Goal: Information Seeking & Learning: Learn about a topic

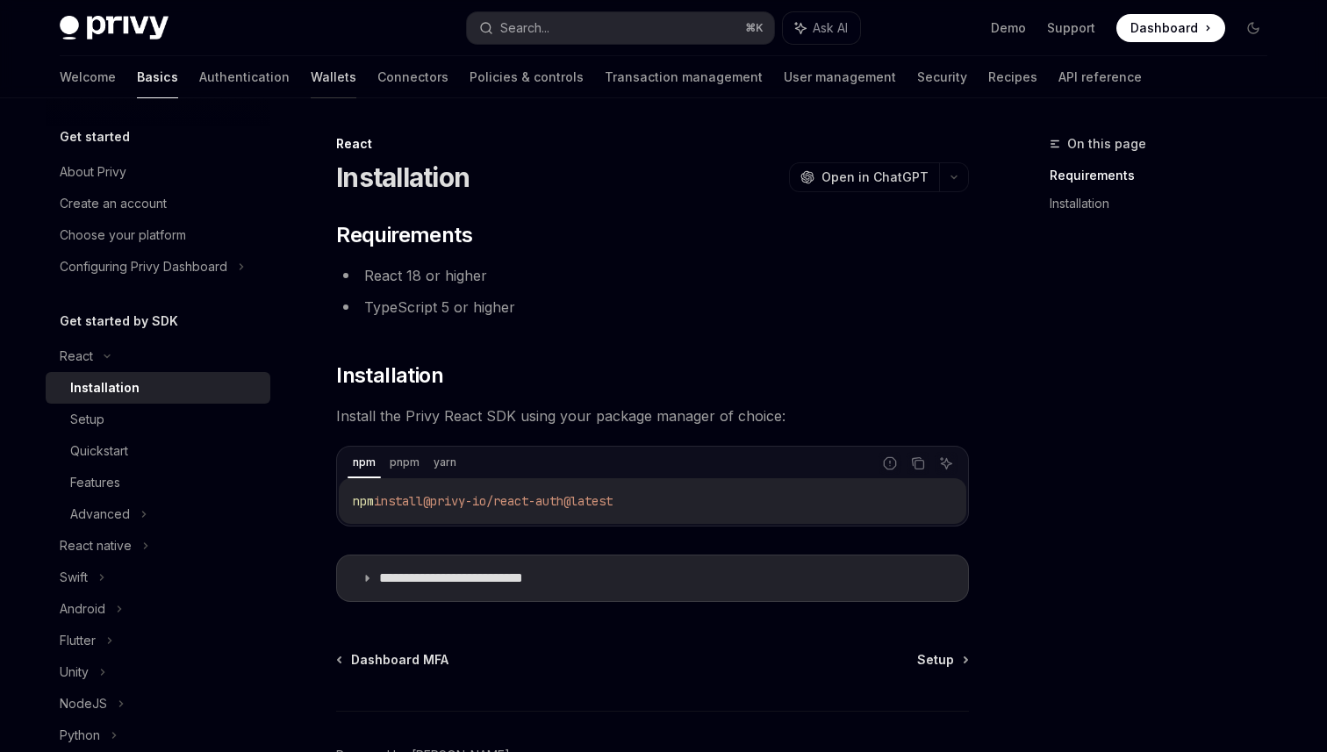
click at [311, 80] on link "Wallets" at bounding box center [334, 77] width 46 height 42
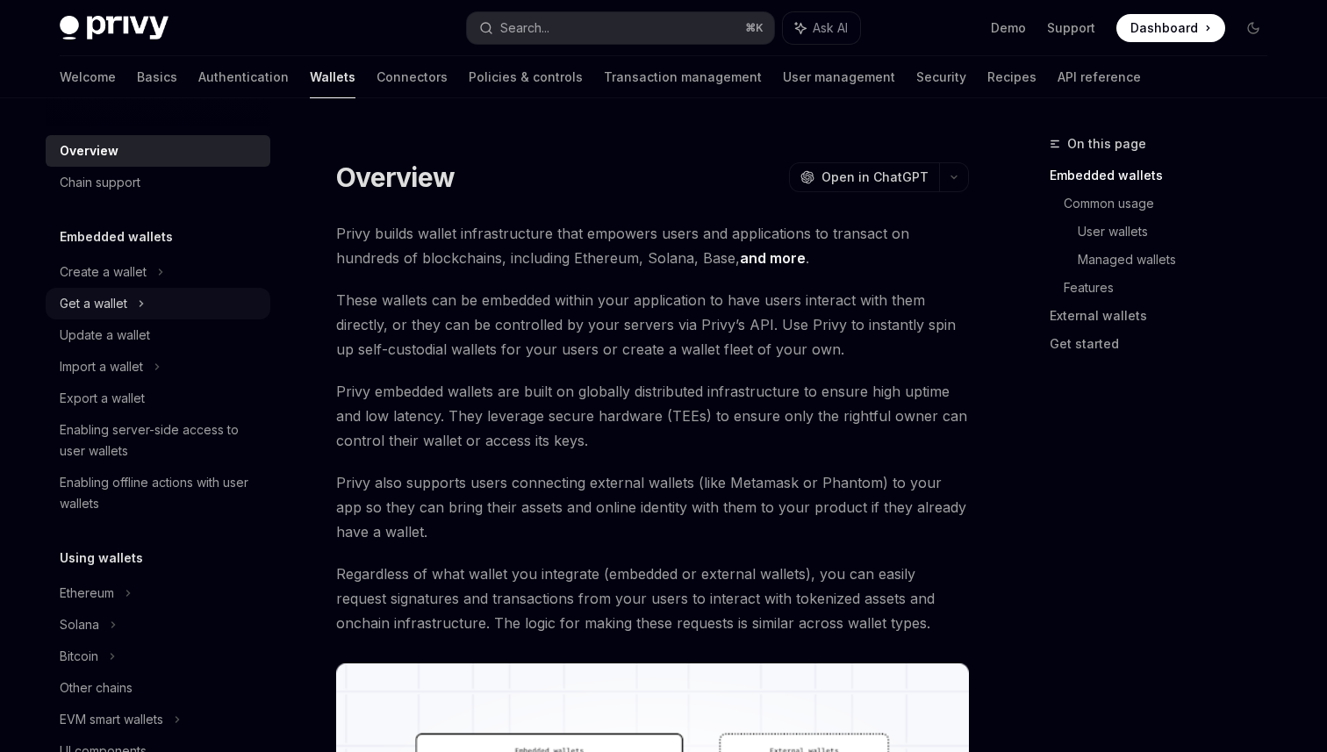
click at [141, 299] on icon at bounding box center [141, 303] width 7 height 21
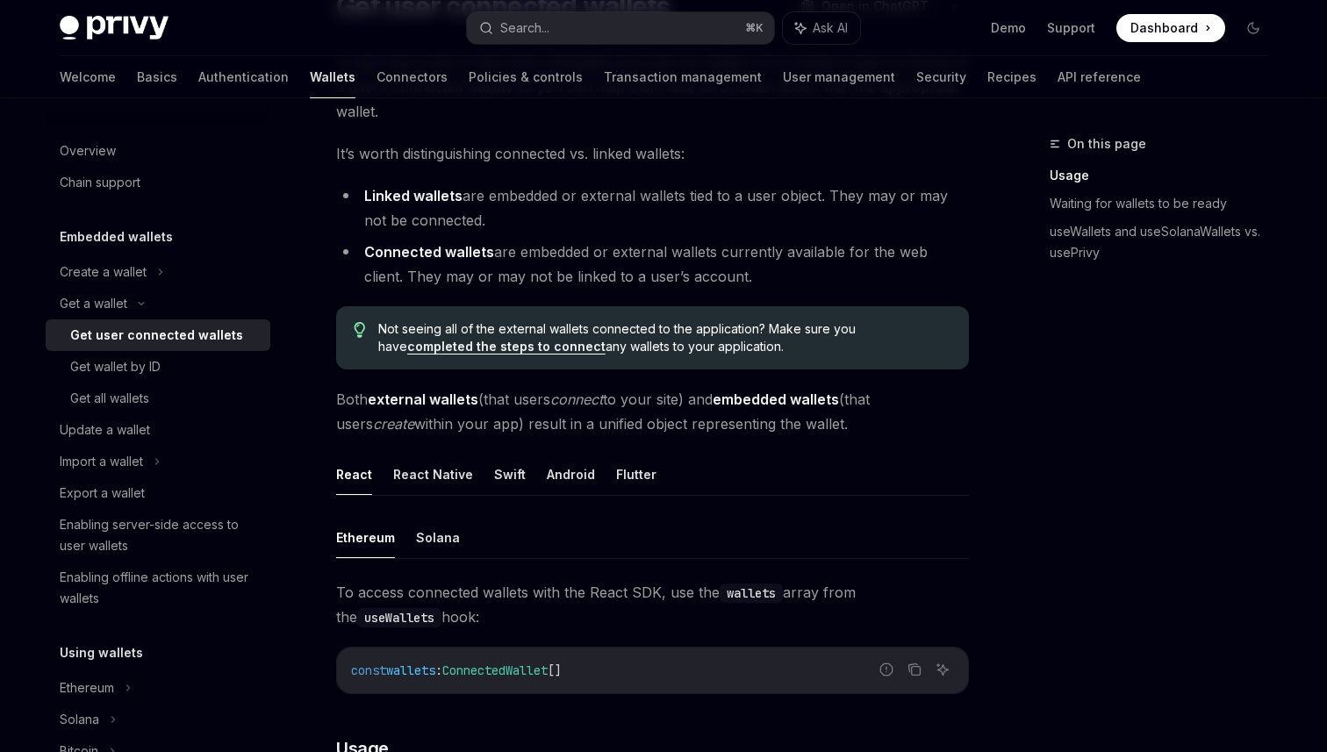
scroll to position [174, 0]
click at [453, 526] on button "Solana" at bounding box center [438, 534] width 44 height 41
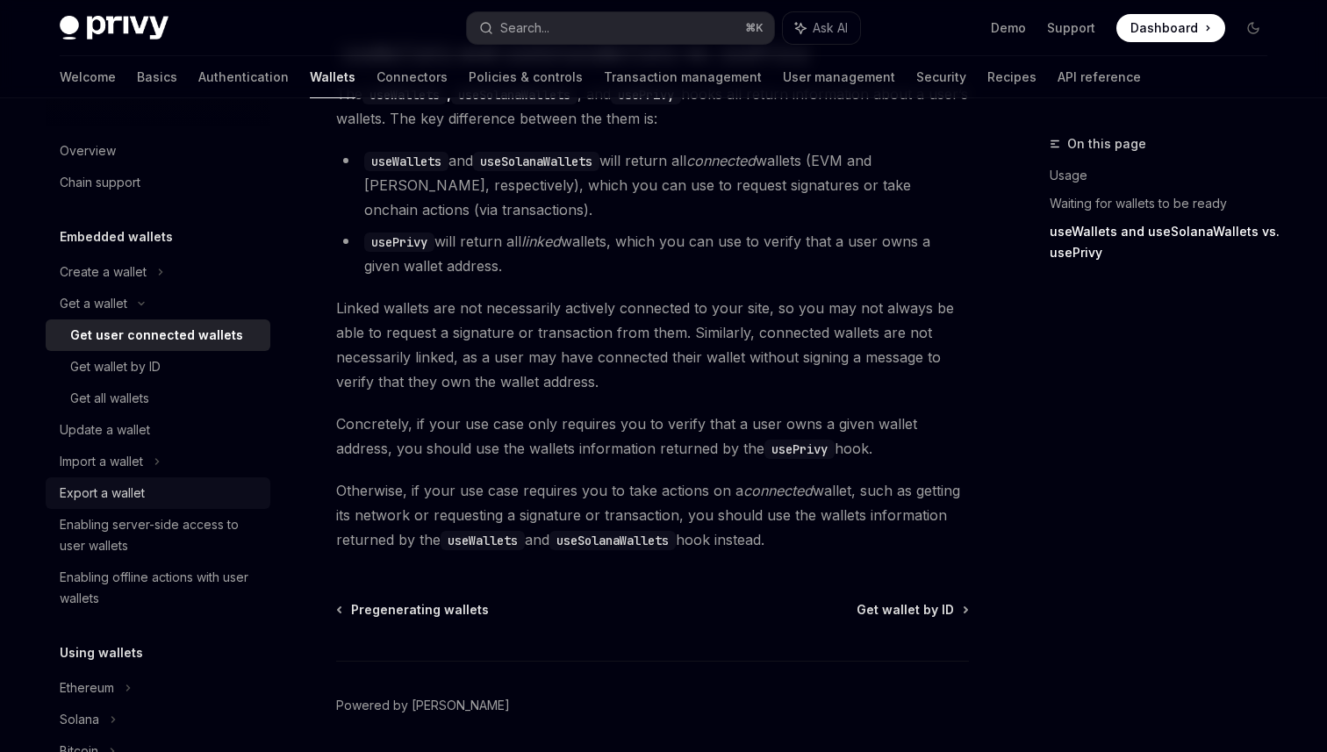
scroll to position [850, 0]
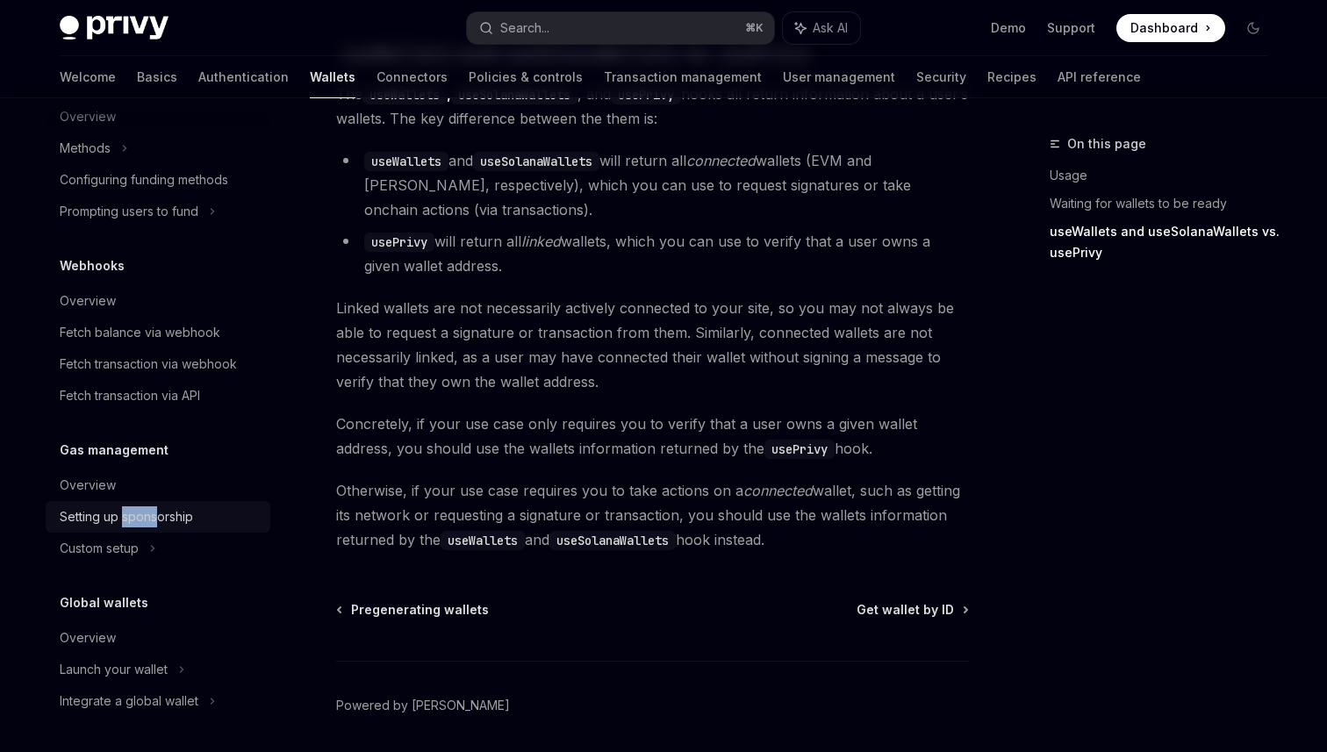
click at [132, 514] on div "Setting up sponsorship" at bounding box center [126, 516] width 133 height 21
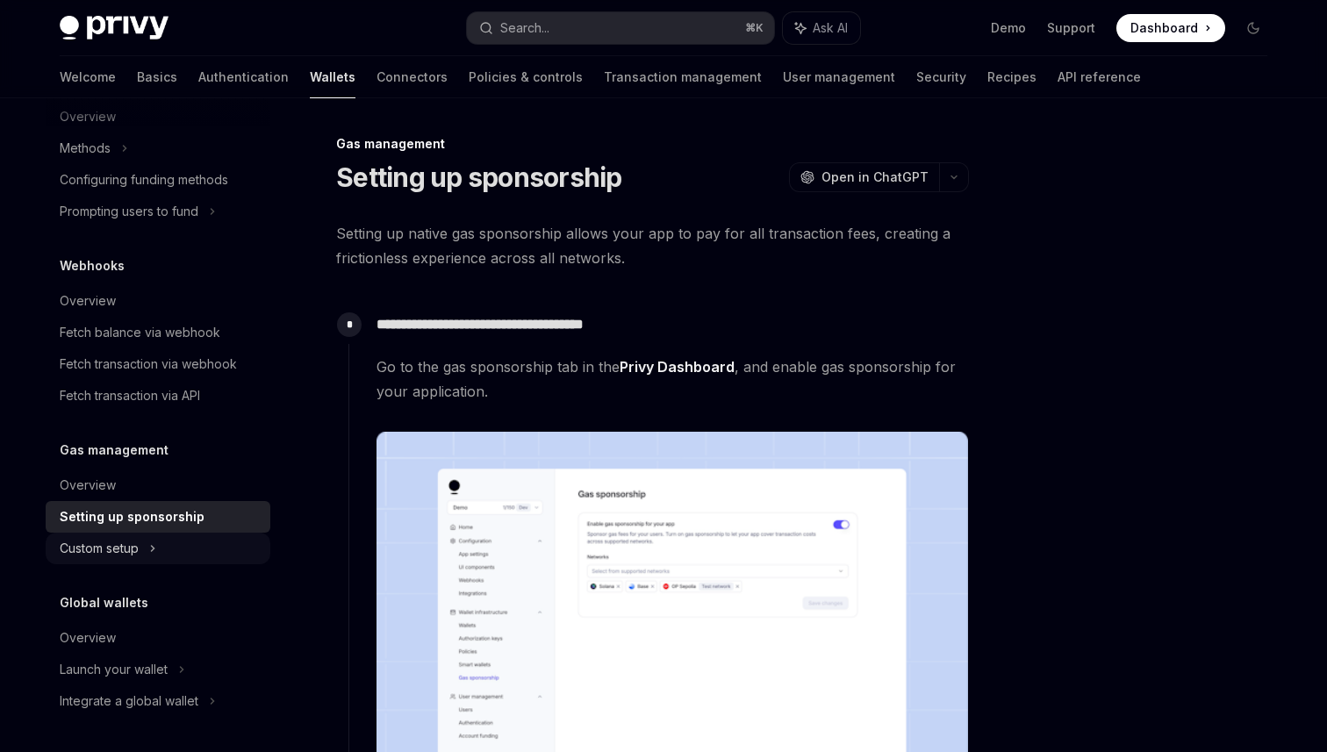
click at [118, 546] on div "Custom setup" at bounding box center [99, 548] width 79 height 21
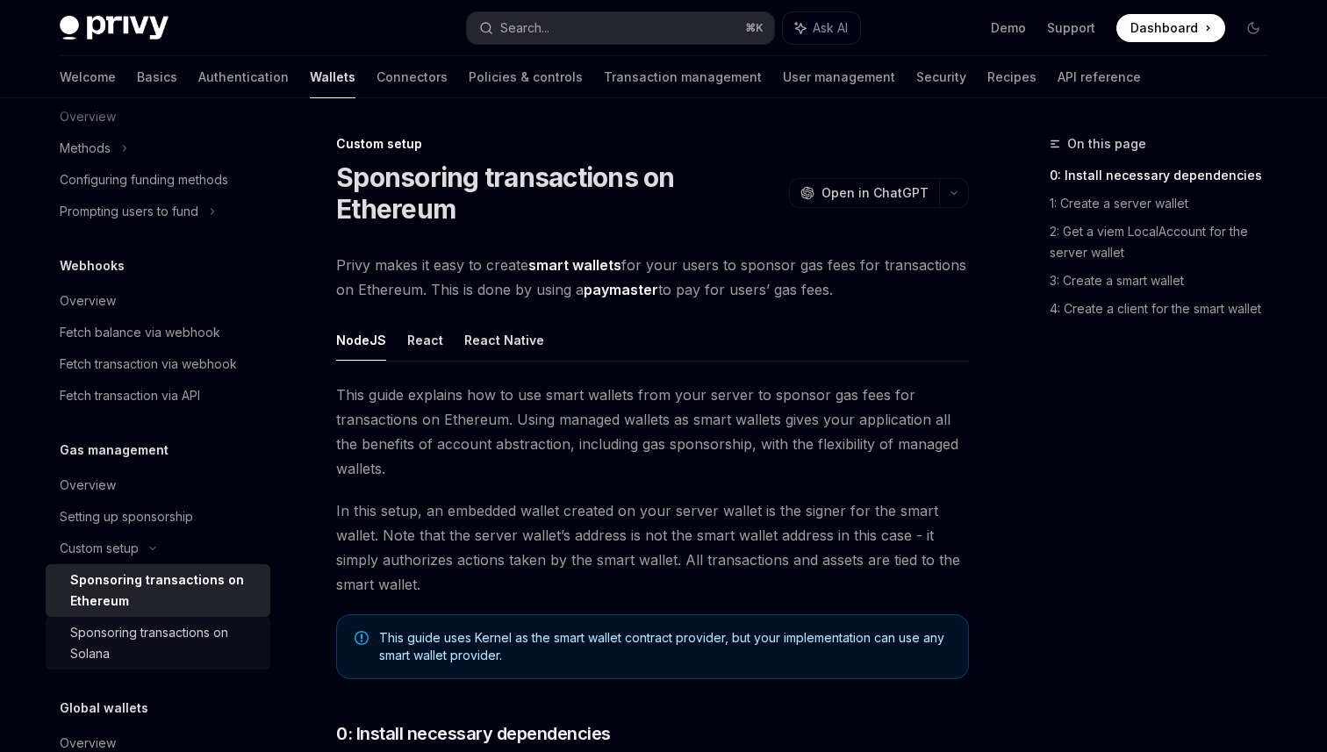
click at [162, 642] on div "Sponsoring transactions on Solana" at bounding box center [165, 643] width 190 height 42
type textarea "*"
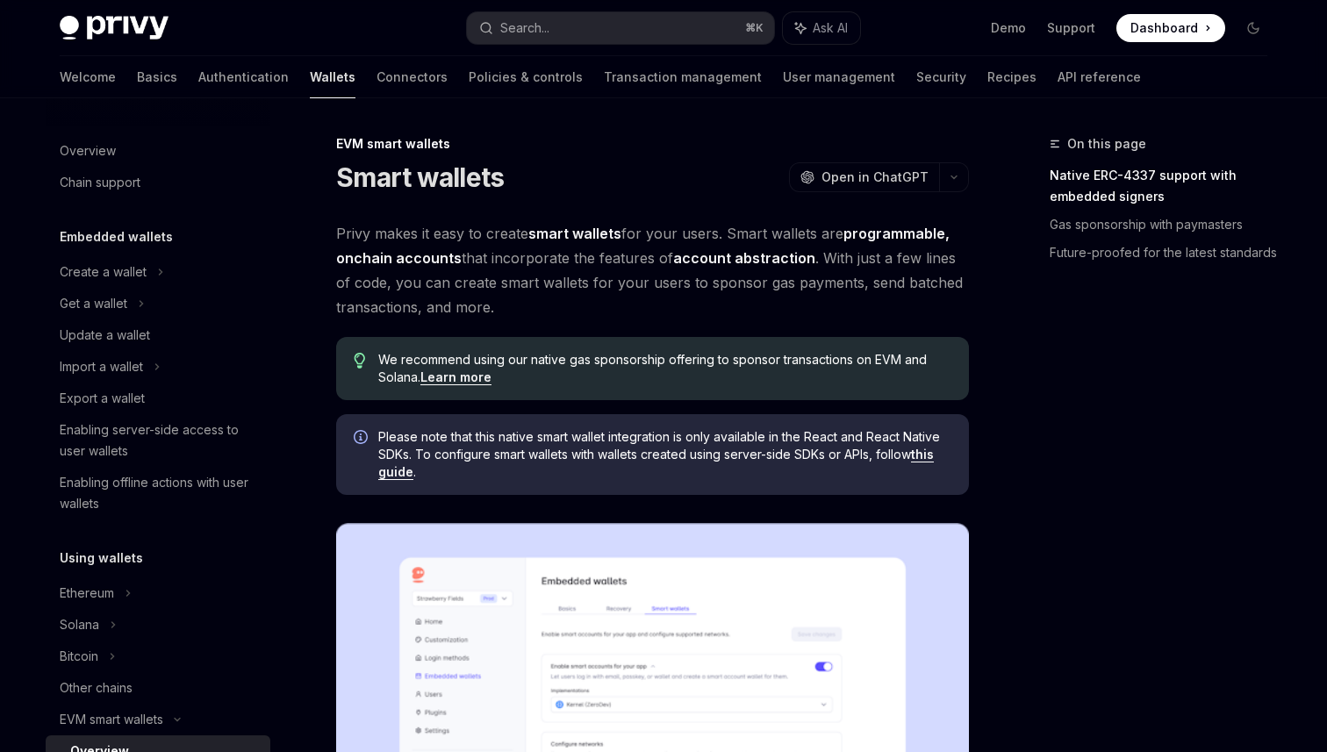
click at [632, 32] on button "Search... ⌘ K" at bounding box center [620, 28] width 307 height 32
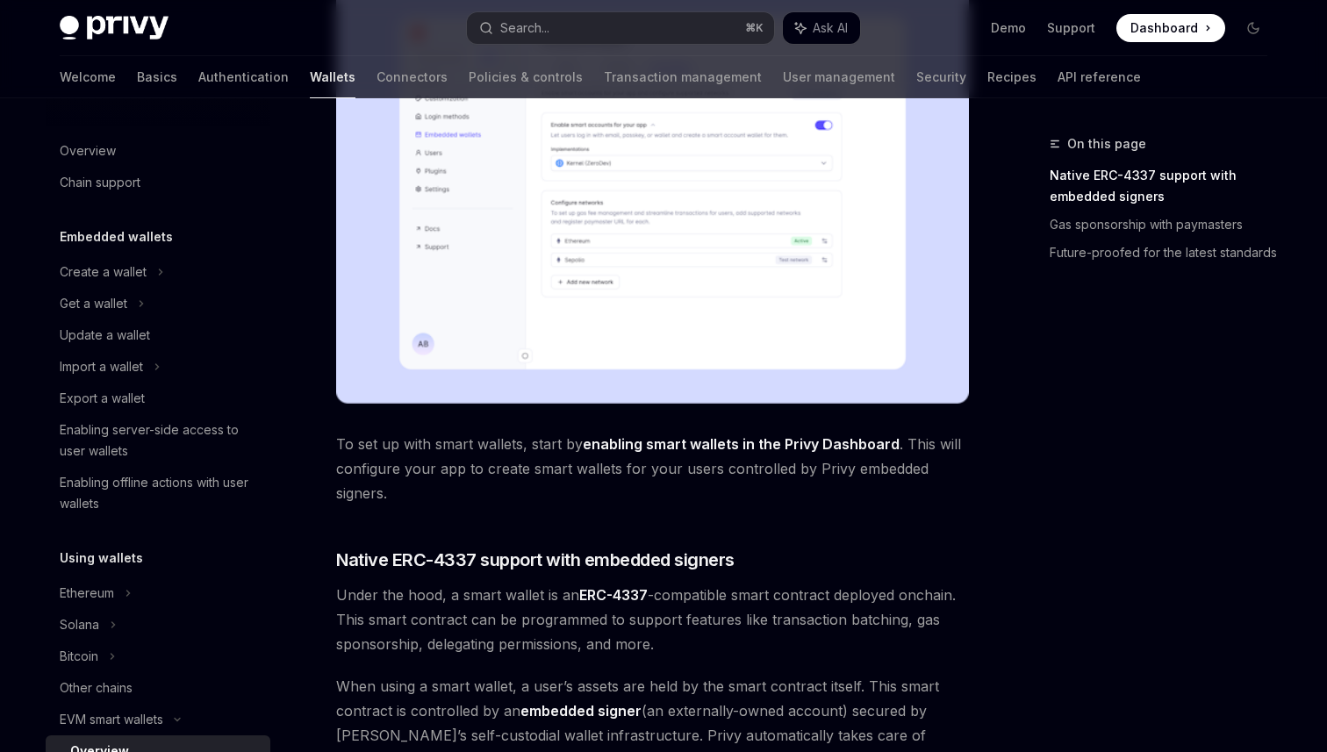
scroll to position [261, 0]
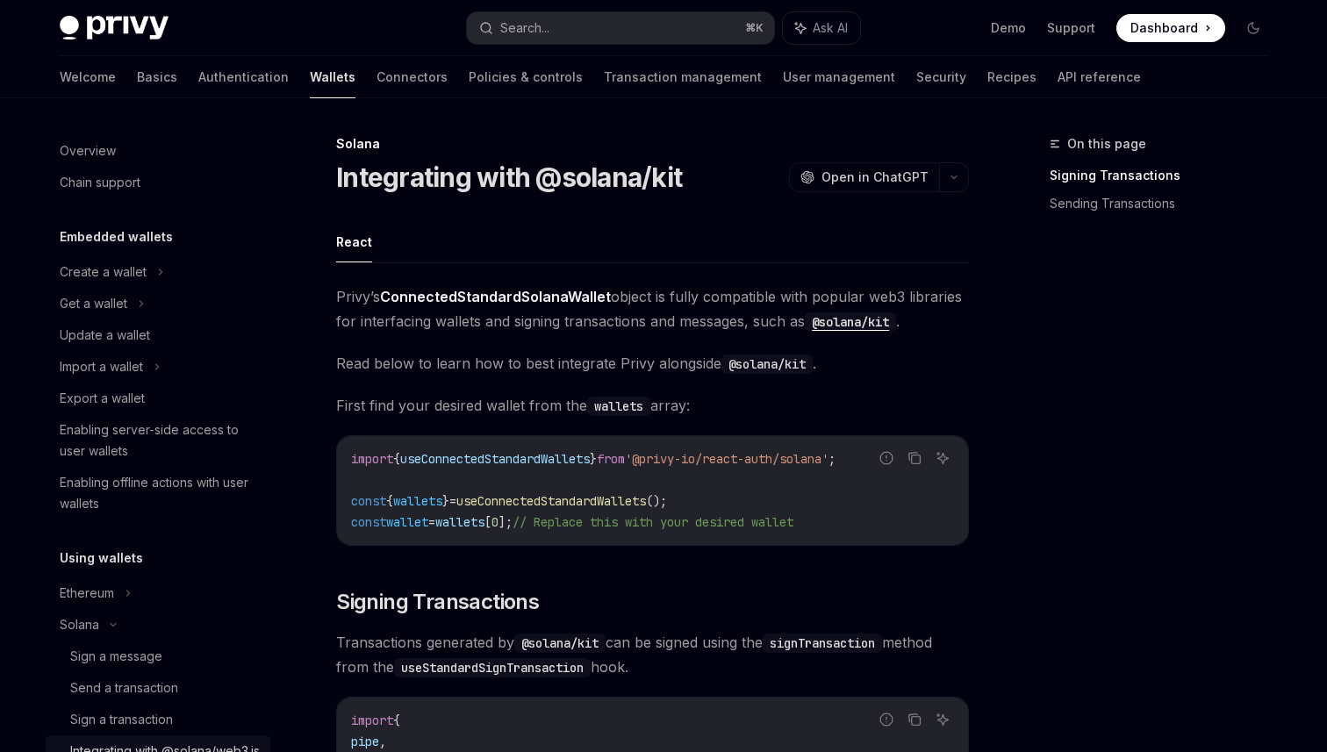
scroll to position [378, 0]
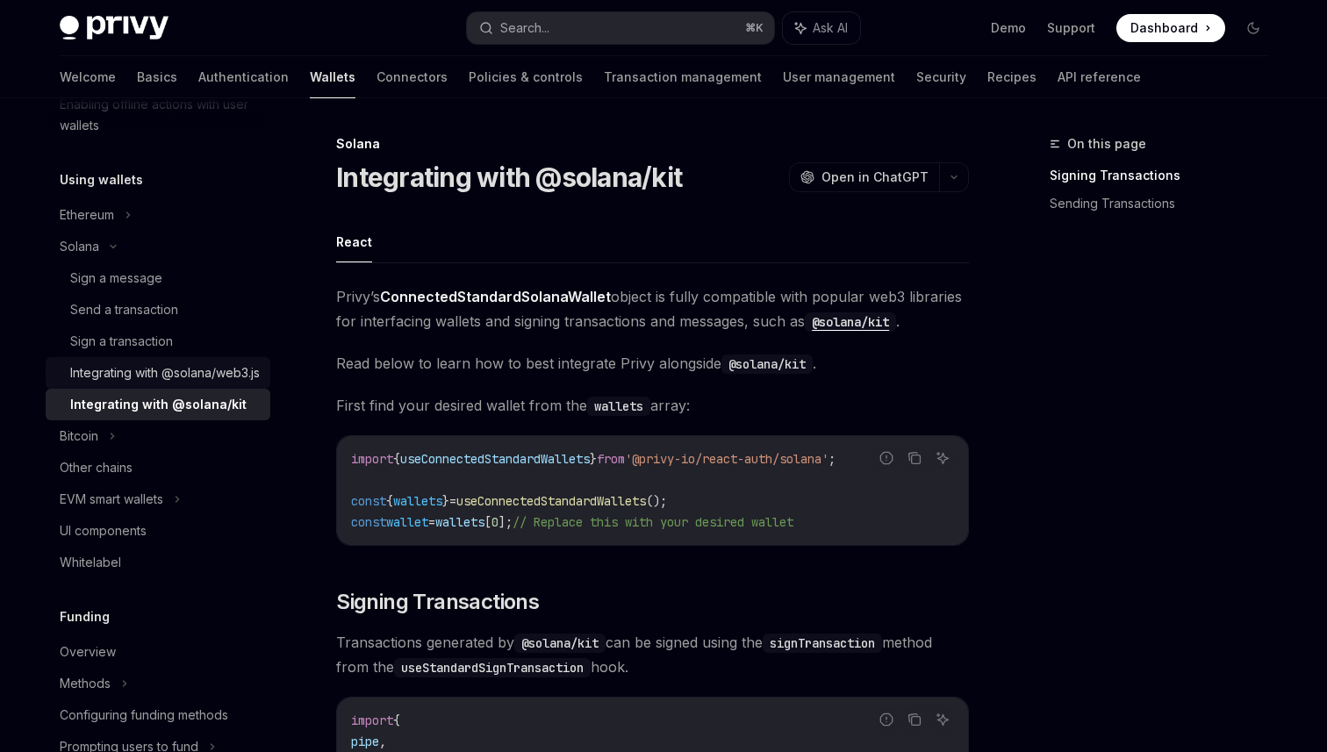
click at [160, 376] on div "Integrating with @solana/web3.js" at bounding box center [165, 372] width 190 height 21
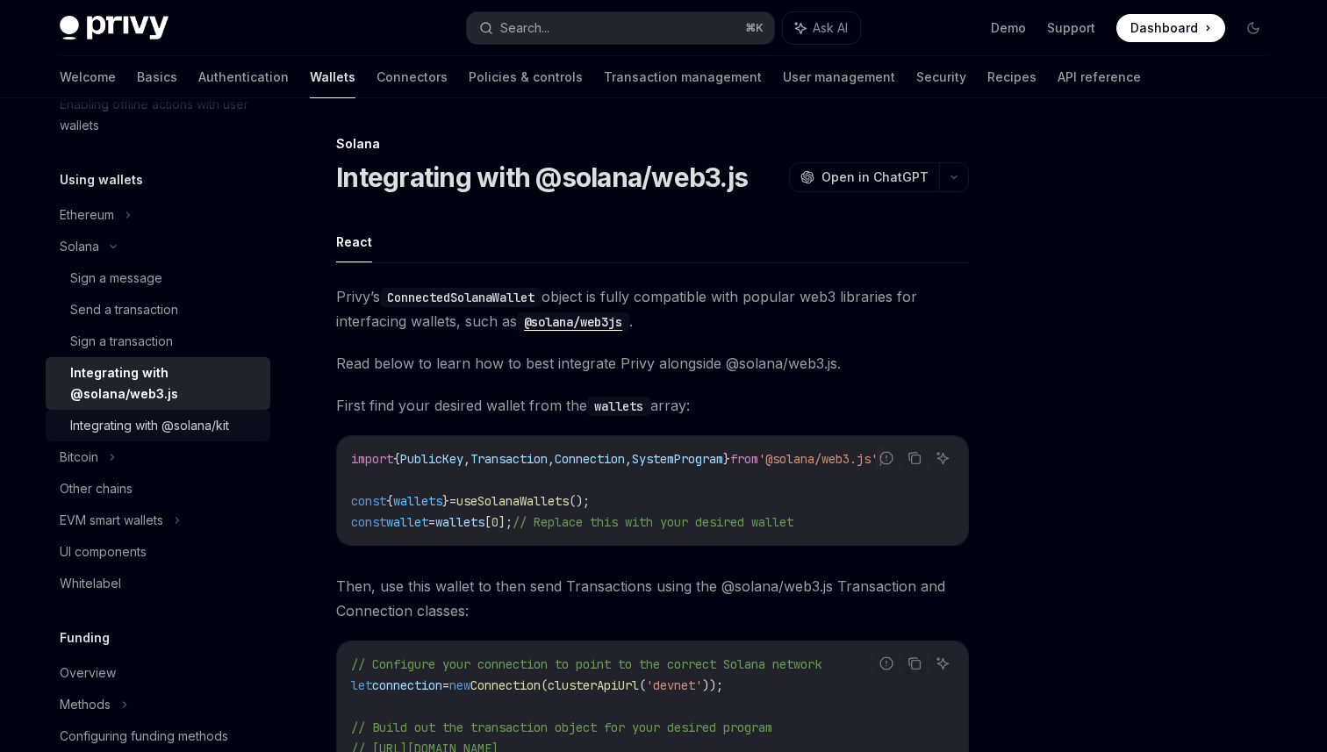
click at [212, 422] on div "Integrating with @solana/kit" at bounding box center [149, 425] width 159 height 21
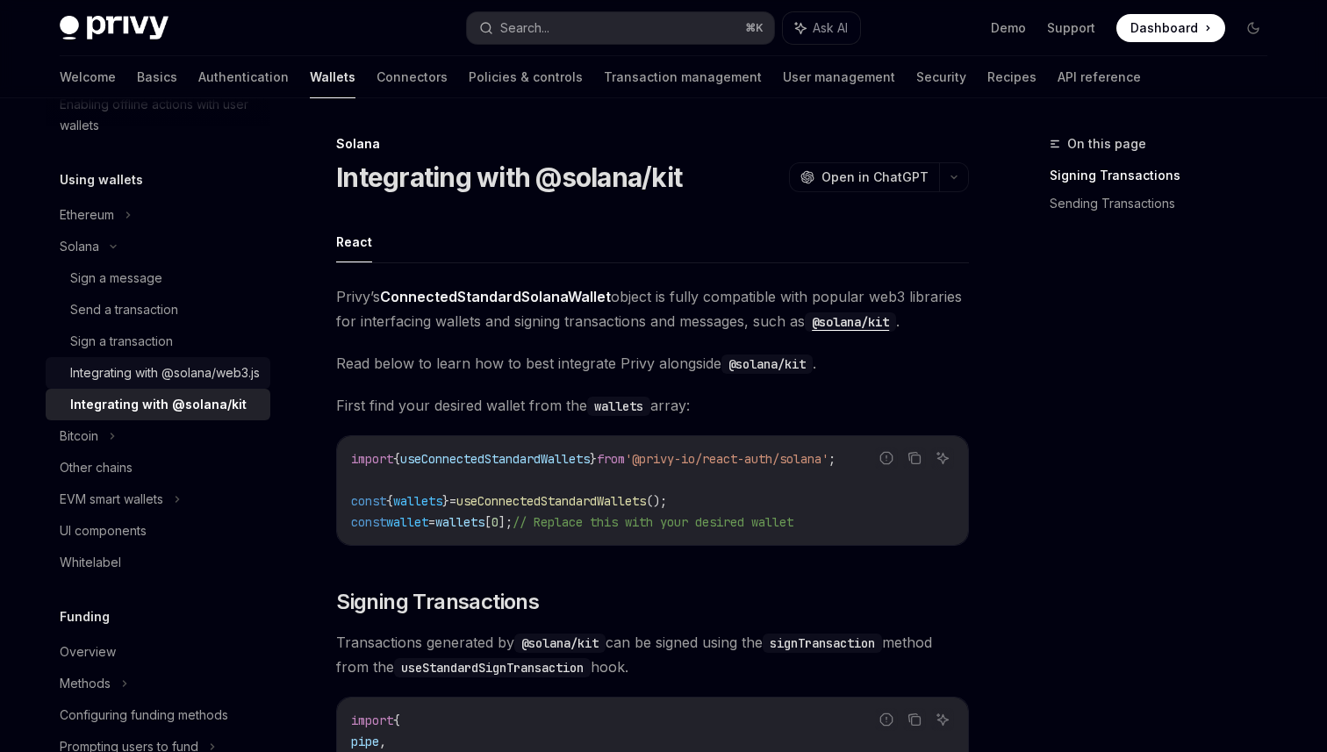
click at [212, 383] on div "Integrating with @solana/web3.js" at bounding box center [165, 372] width 190 height 21
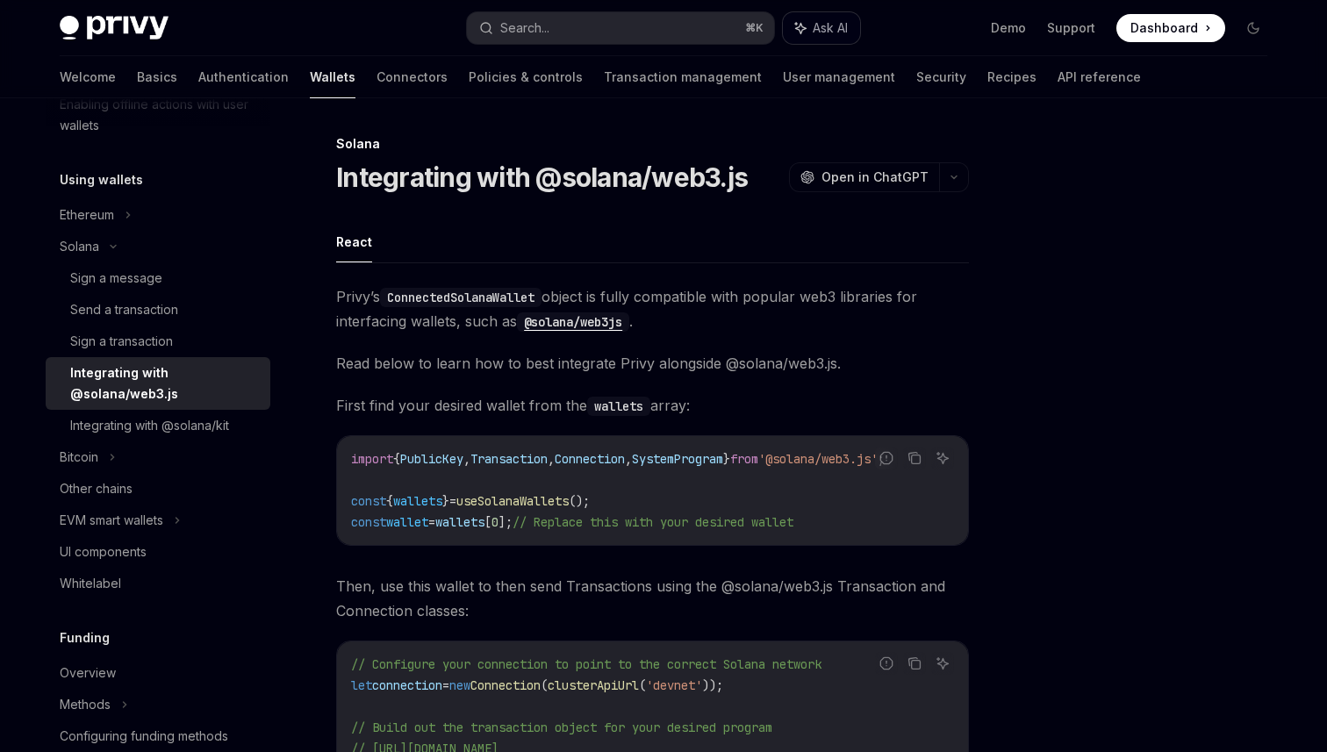
type textarea "*"
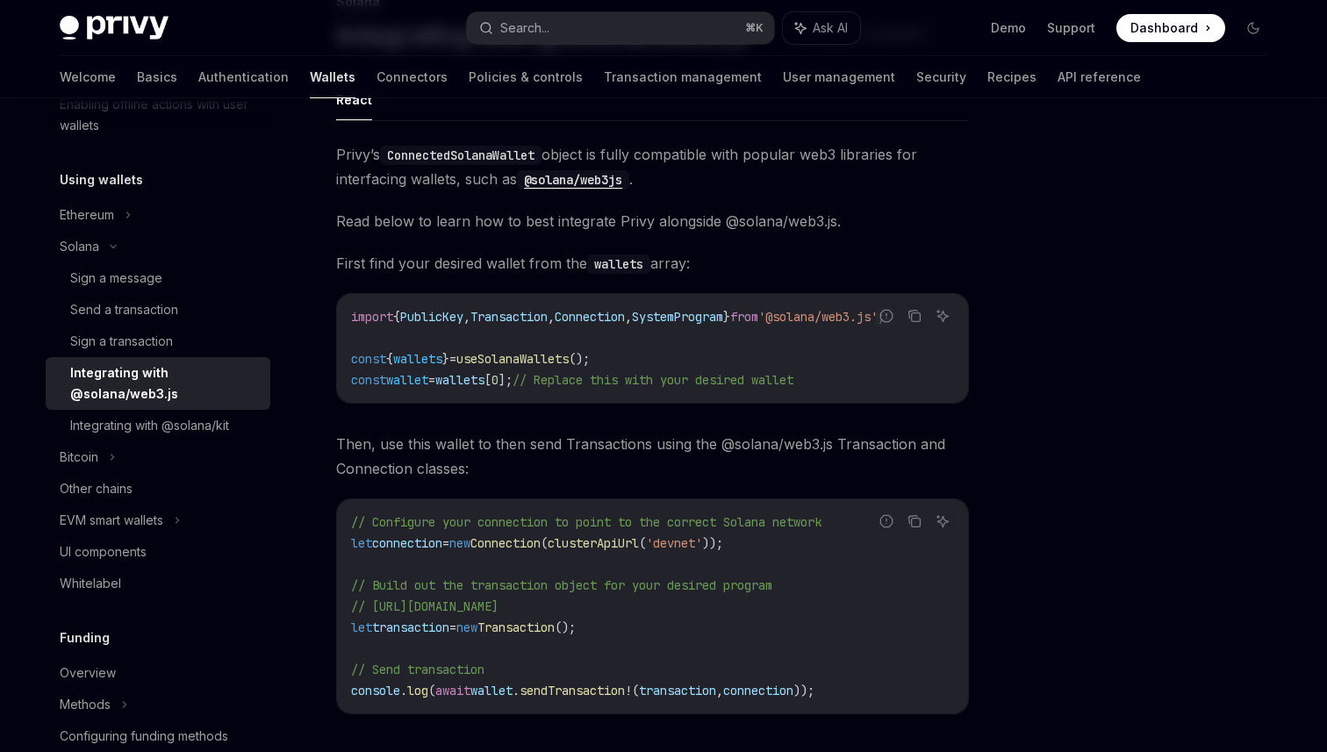
scroll to position [139, 0]
